Goal: Task Accomplishment & Management: Use online tool/utility

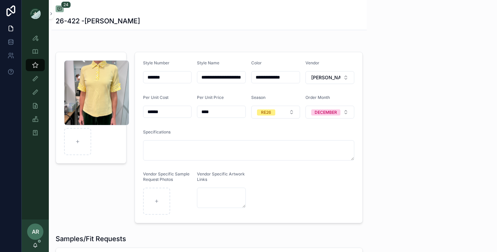
scroll to position [1117, 0]
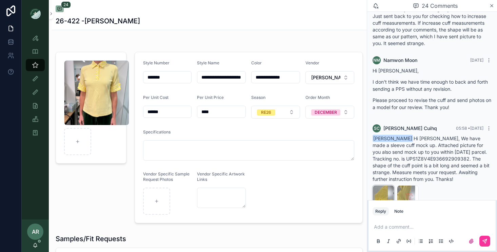
click at [379, 185] on div "SLEEVE-CUFF-MOCK-UP .jpg" at bounding box center [384, 196] width 22 height 22
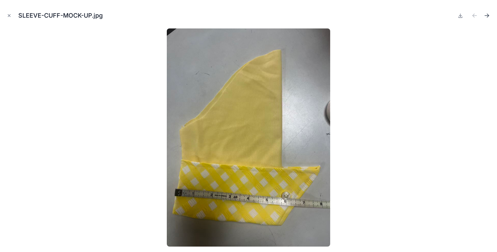
click at [488, 14] on icon "Next file" at bounding box center [487, 15] width 7 height 7
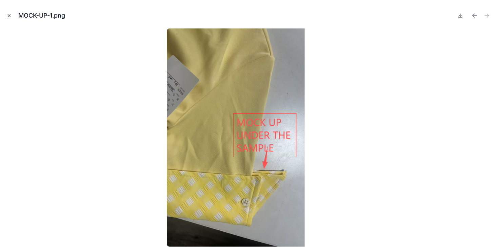
click at [8, 17] on icon "Close modal" at bounding box center [9, 15] width 5 height 5
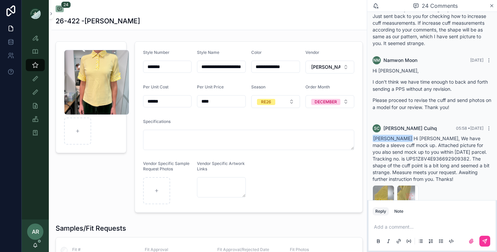
scroll to position [11, 0]
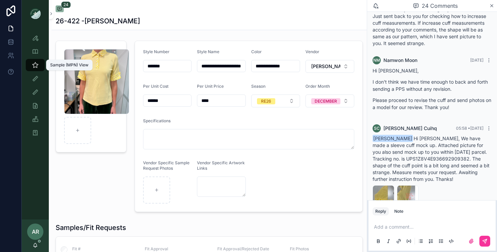
click at [34, 62] on icon "scrollable content" at bounding box center [35, 65] width 7 height 7
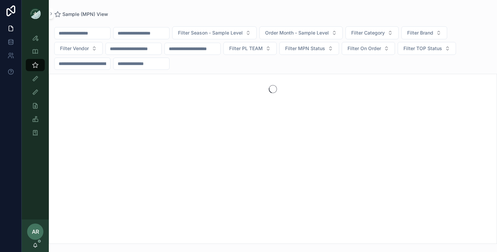
click at [143, 32] on input "scrollable content" at bounding box center [142, 32] width 56 height 9
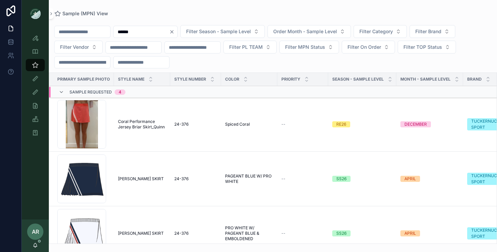
type input "******"
click at [130, 123] on span "Coral Performance Jersey Briar Skirt_Quinn" at bounding box center [142, 124] width 48 height 11
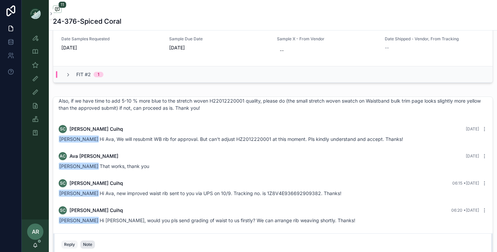
scroll to position [408, 0]
click at [69, 72] on span "scrollable content" at bounding box center [67, 74] width 5 height 5
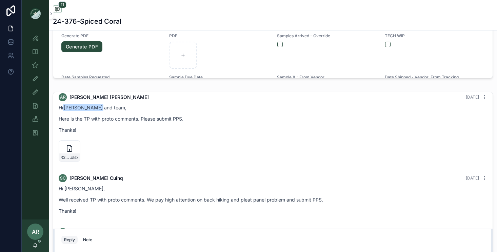
scroll to position [9, 0]
click at [0, 0] on icon "scrollable content" at bounding box center [0, 0] width 0 height 0
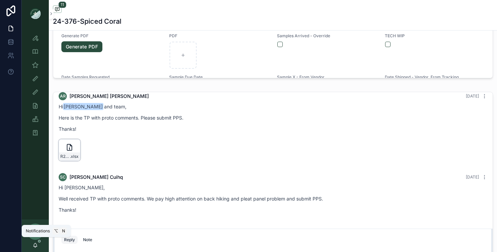
click at [34, 246] on icon "scrollable content" at bounding box center [35, 245] width 5 height 5
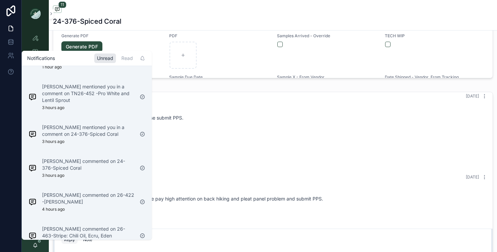
scroll to position [0, 0]
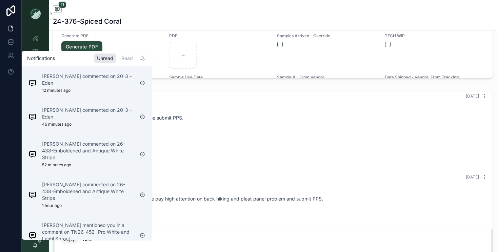
click at [189, 143] on div "R26_-24-376_Shea-Skirt_VW_PROTO_[DATE] .xlsx" at bounding box center [273, 150] width 429 height 22
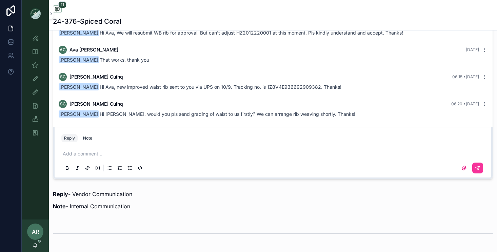
scroll to position [507, 0]
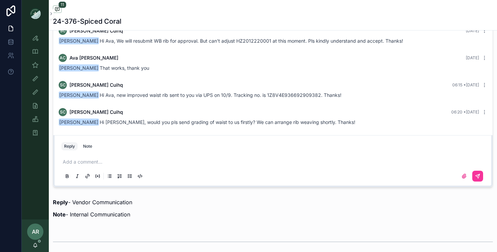
click at [93, 162] on p "scrollable content" at bounding box center [274, 162] width 423 height 7
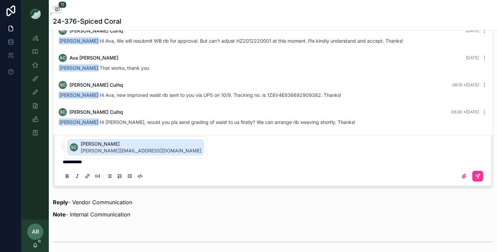
click at [97, 147] on span "[PERSON_NAME]" at bounding box center [141, 144] width 121 height 7
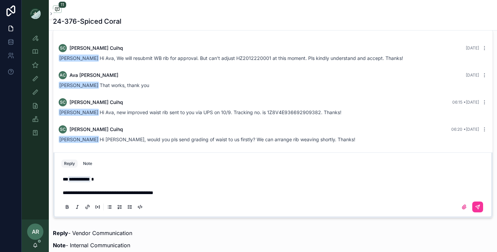
scroll to position [474, 0]
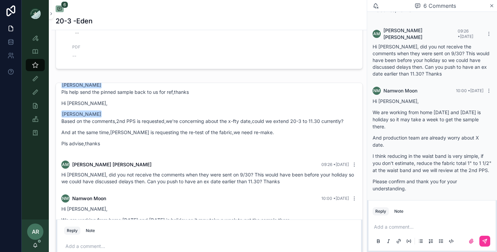
scroll to position [252, 0]
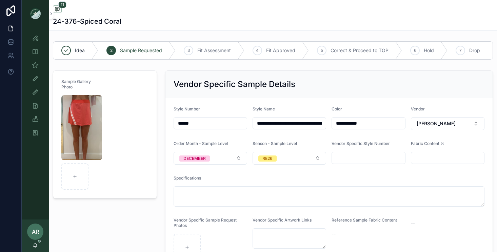
scroll to position [363, 0]
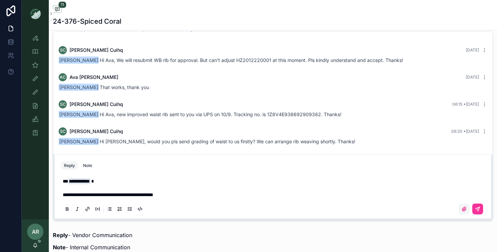
click at [462, 209] on icon "scrollable content" at bounding box center [463, 208] width 5 height 5
click at [0, 0] on input "scrollable content" at bounding box center [0, 0] width 0 height 0
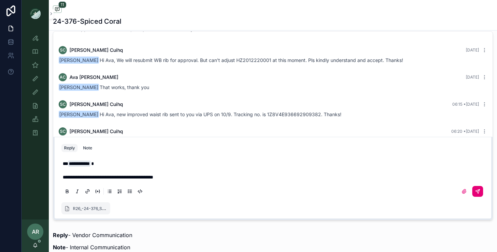
click at [477, 190] on icon "scrollable content" at bounding box center [478, 192] width 4 height 4
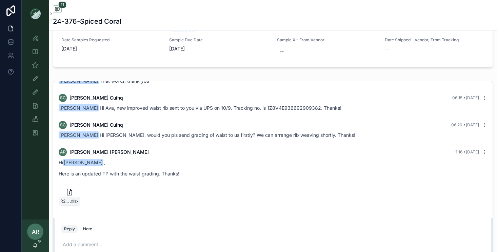
scroll to position [419, 0]
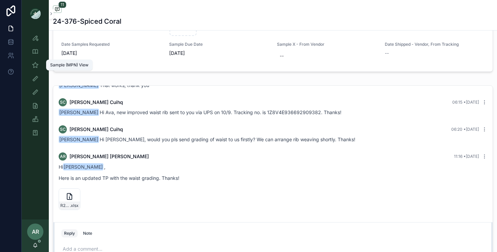
click at [37, 66] on icon "scrollable content" at bounding box center [35, 65] width 7 height 7
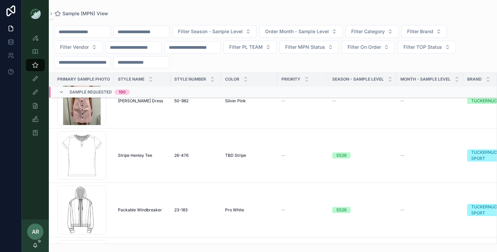
scroll to position [79, 0]
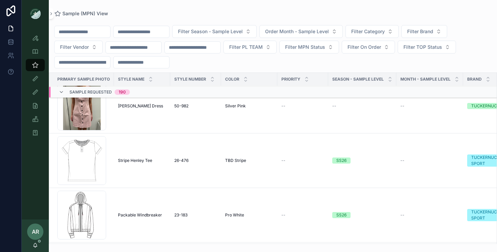
click at [130, 162] on span "Stripe Henley Tee" at bounding box center [135, 160] width 34 height 5
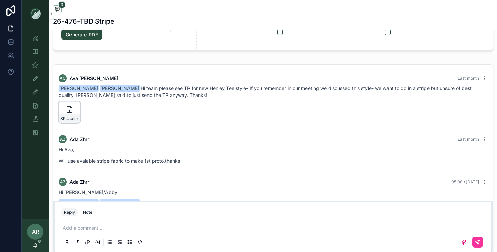
click at [0, 0] on icon "scrollable content" at bounding box center [0, 0] width 0 height 0
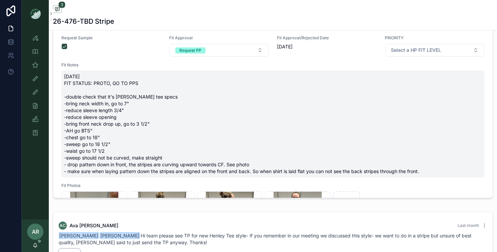
scroll to position [278, 0]
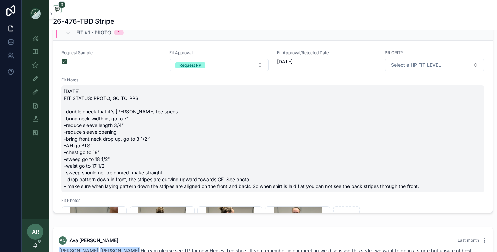
click at [162, 182] on span "10/9/25 FIT STATUS: PROTO, GO TO PPS -double check that it's jocelyn tee specs …" at bounding box center [273, 139] width 418 height 102
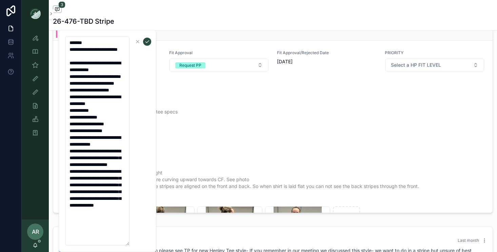
scroll to position [14, 0]
drag, startPoint x: 68, startPoint y: 71, endPoint x: 128, endPoint y: 248, distance: 187.2
click at [128, 248] on div "**********" at bounding box center [108, 141] width 98 height 222
